Goal: Entertainment & Leisure: Consume media (video, audio)

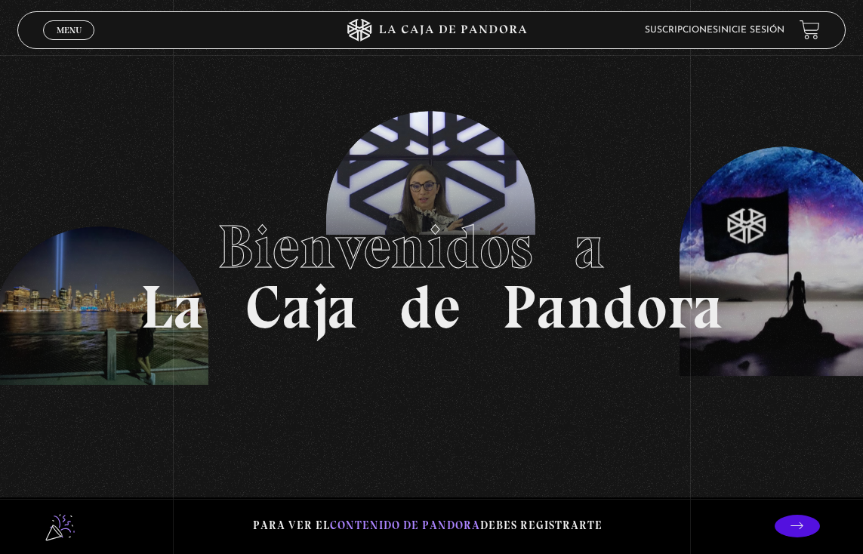
click at [76, 40] on link "Menu Cerrar" at bounding box center [68, 30] width 51 height 20
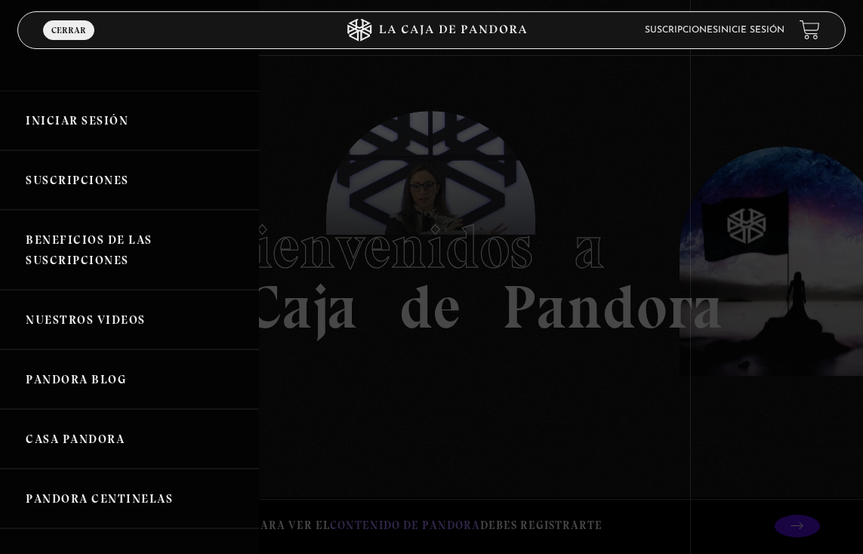
click at [128, 116] on link "Iniciar Sesión" at bounding box center [129, 121] width 259 height 60
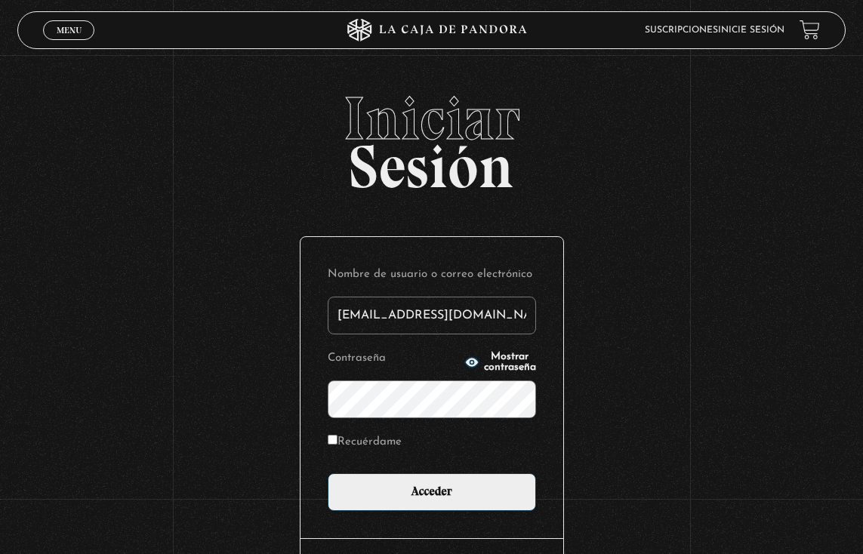
type input "[EMAIL_ADDRESS][DOMAIN_NAME]"
click at [431, 495] on input "Acceder" at bounding box center [432, 493] width 208 height 38
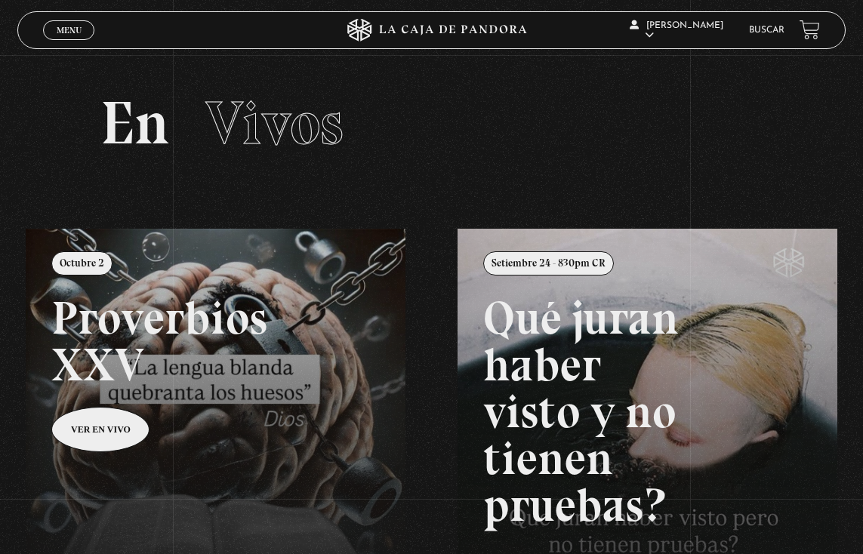
click at [64, 30] on span "Menu" at bounding box center [69, 30] width 25 height 9
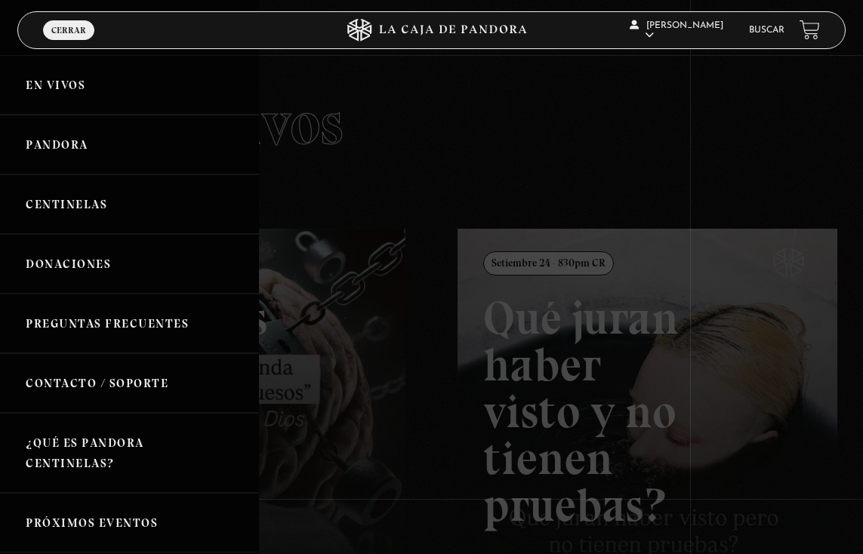
click at [37, 148] on link "Pandora" at bounding box center [129, 145] width 259 height 60
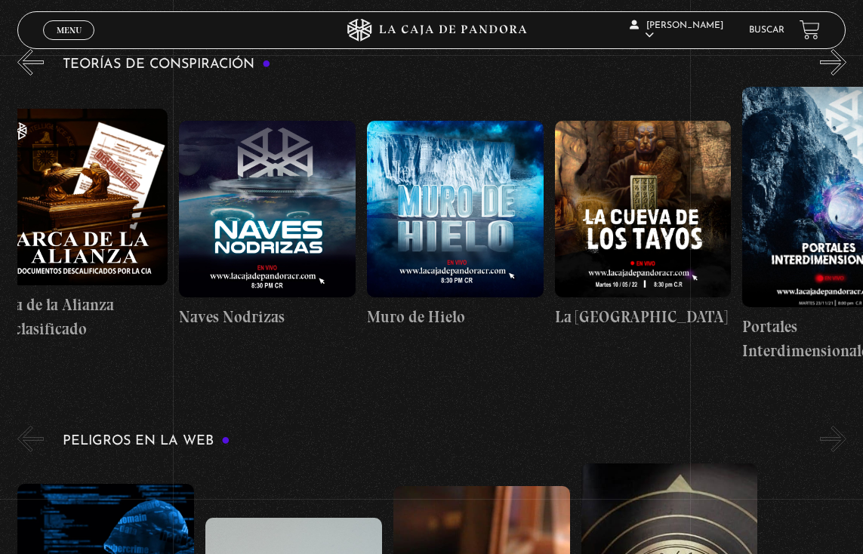
scroll to position [0, 31]
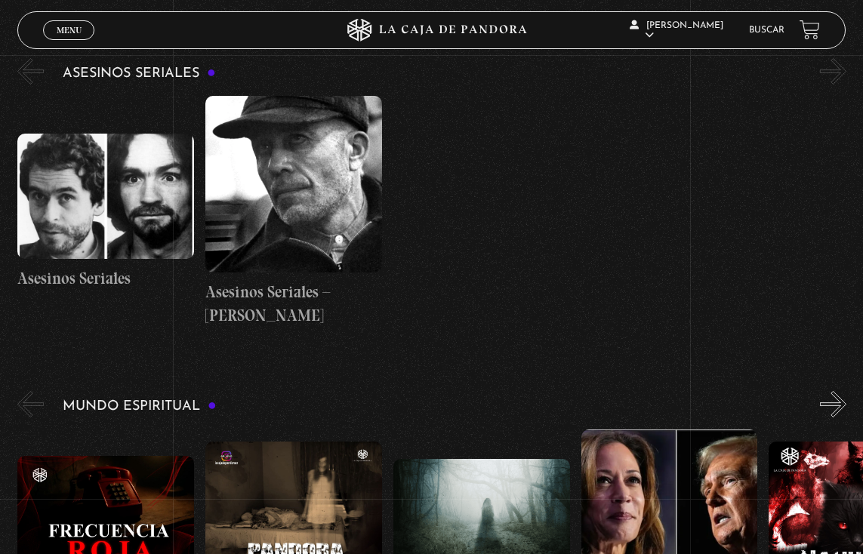
click at [250, 162] on figure at bounding box center [293, 184] width 177 height 177
